Goal: Register for event/course

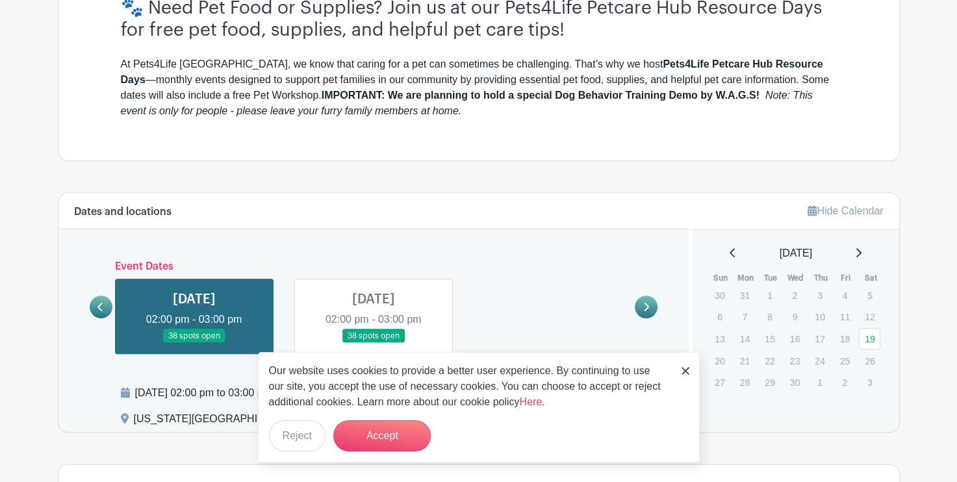
scroll to position [498, 0]
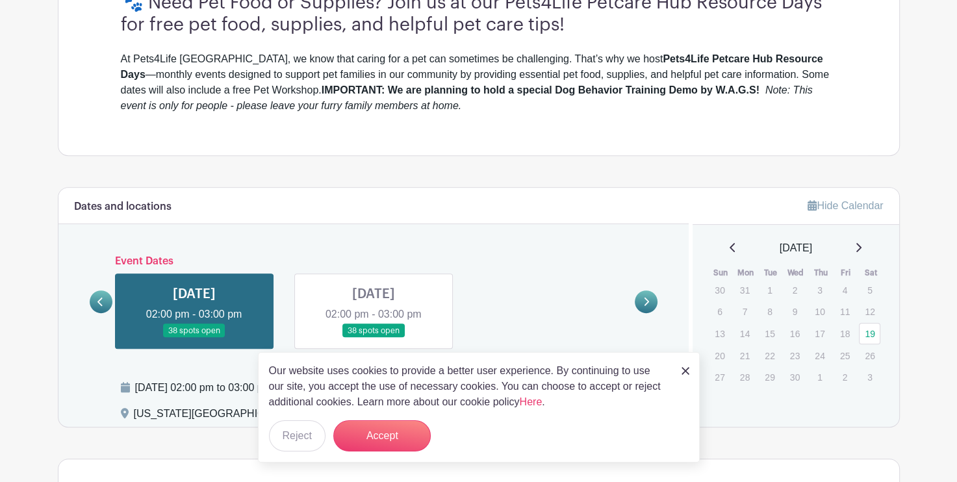
click at [589, 282] on div "SAT Oct 25, 2025 02:00 pm - 03:00 pm 38 spots open SAT Nov 22, 2025 02:00 pm - …" at bounding box center [374, 306] width 539 height 86
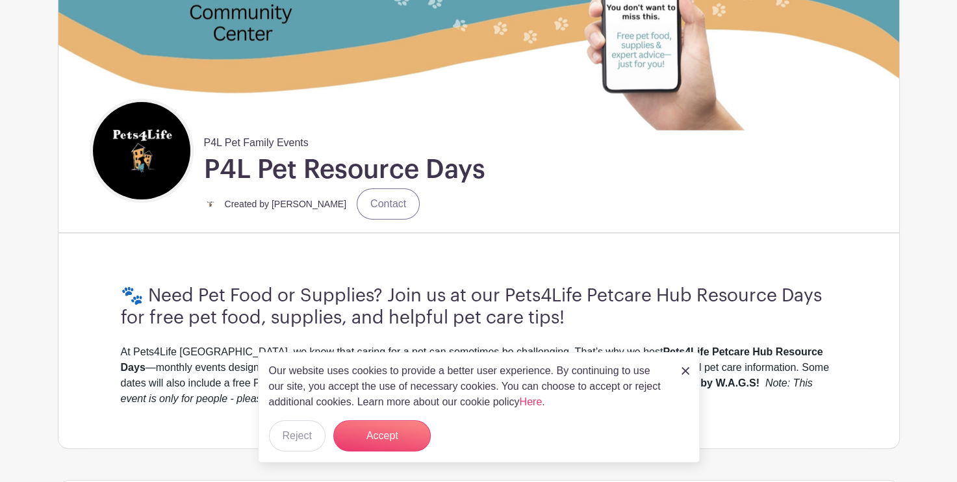
scroll to position [136, 0]
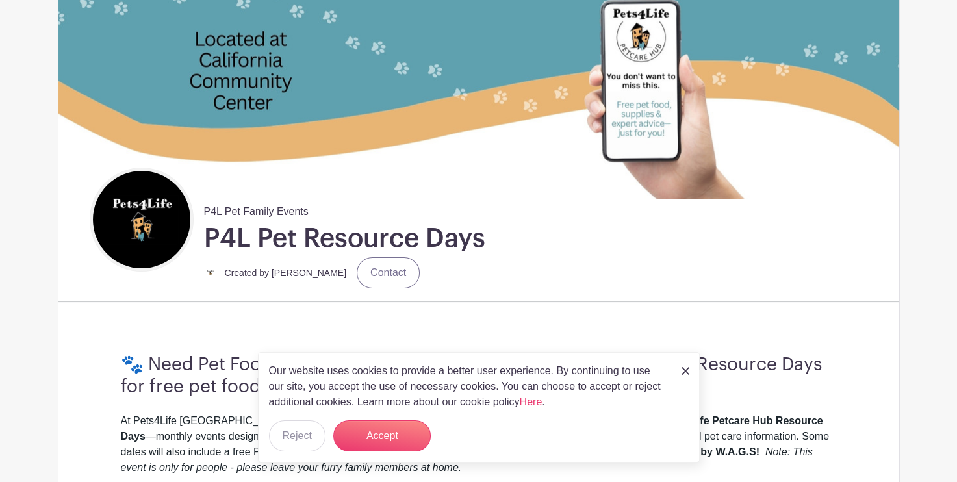
click at [155, 231] on img at bounding box center [141, 219] width 97 height 97
click at [287, 241] on h1 "P4L Pet Resource Days" at bounding box center [344, 238] width 281 height 32
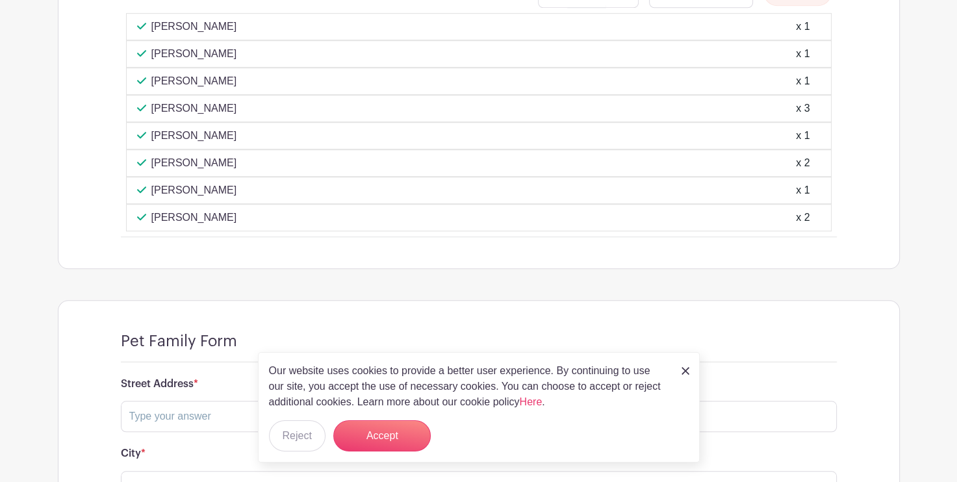
scroll to position [0, 0]
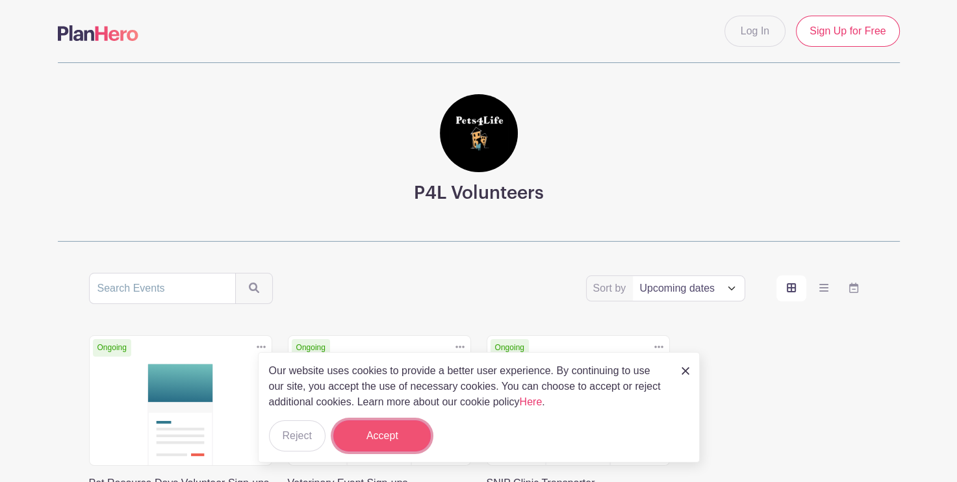
click at [407, 441] on button "Accept" at bounding box center [381, 436] width 97 height 31
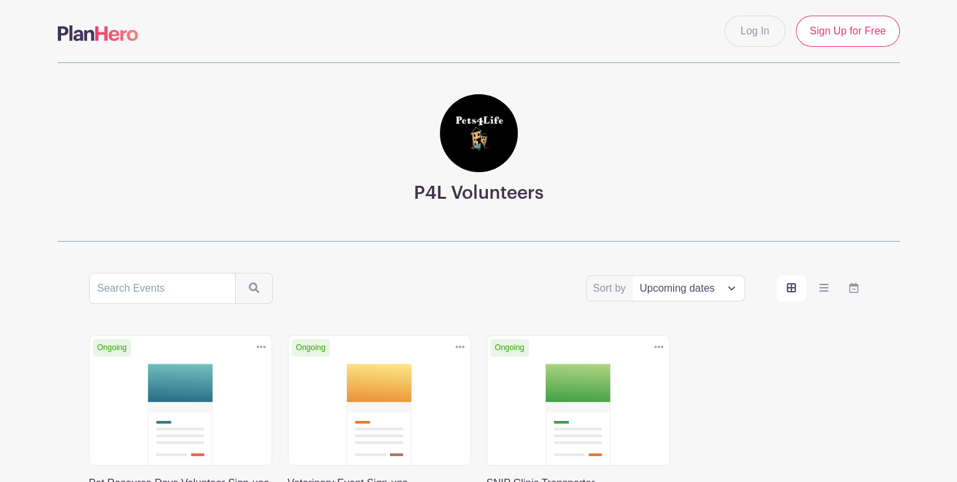
click at [474, 275] on div "Sort by Title Recently modified Newest Upcoming dates" at bounding box center [479, 288] width 780 height 31
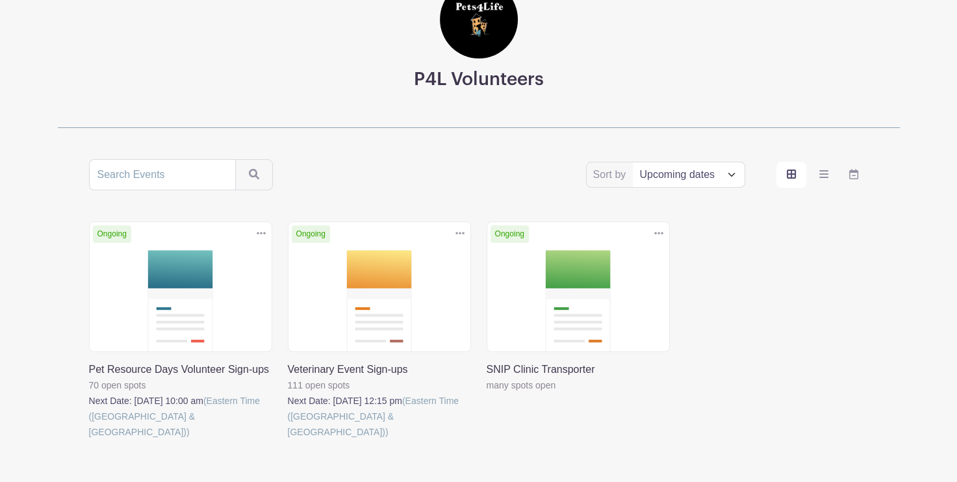
scroll to position [120, 0]
